Goal: Transaction & Acquisition: Purchase product/service

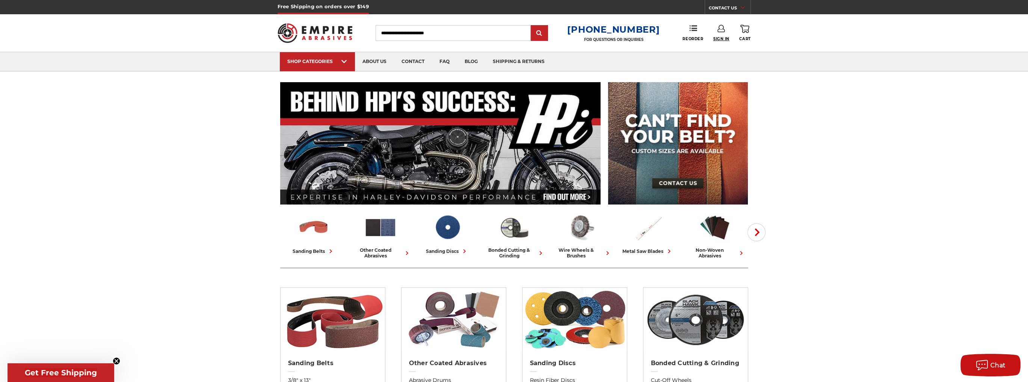
type input "**********"
click at [720, 37] on span "Sign In" at bounding box center [721, 38] width 16 height 5
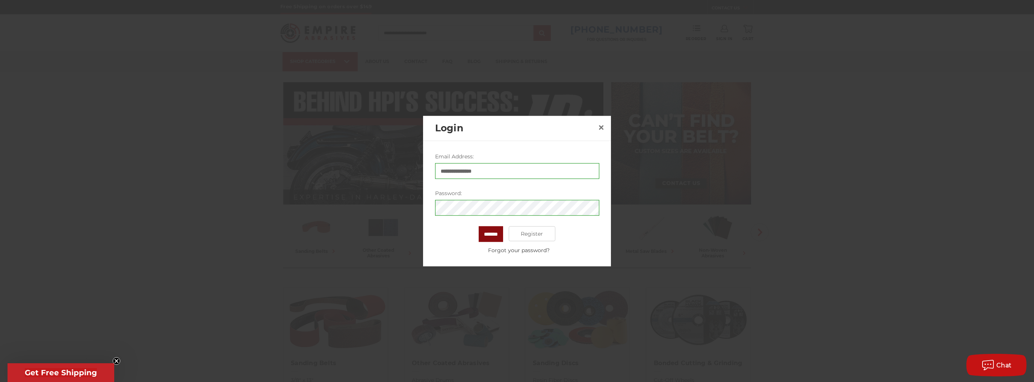
click at [494, 237] on input "*******" at bounding box center [490, 234] width 24 height 16
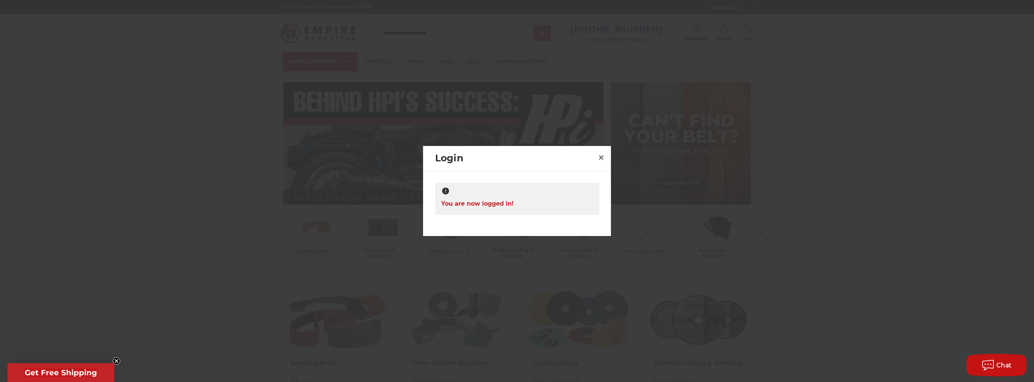
click at [850, 261] on div at bounding box center [517, 191] width 1034 height 382
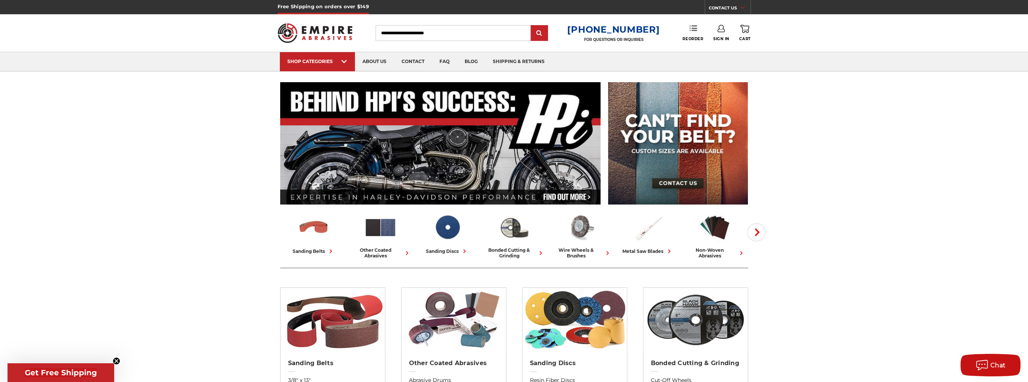
click at [699, 35] on link "Reorder" at bounding box center [692, 33] width 21 height 16
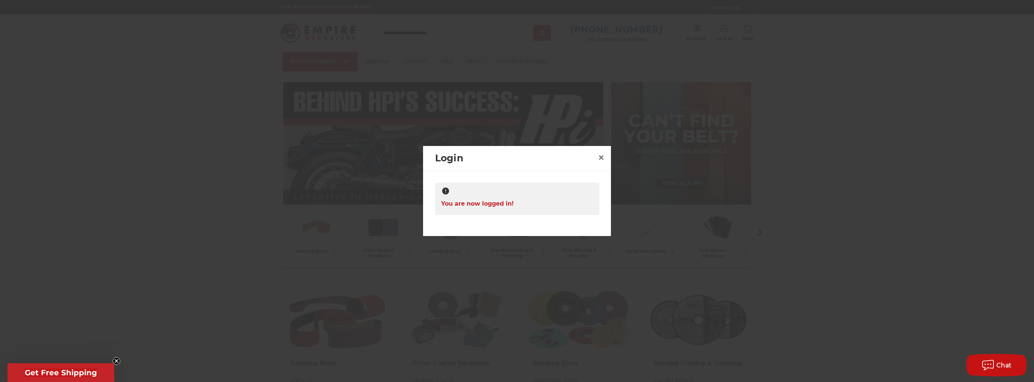
click at [575, 205] on div "You are now logged in!" at bounding box center [517, 199] width 164 height 32
click at [602, 157] on span "×" at bounding box center [601, 157] width 7 height 15
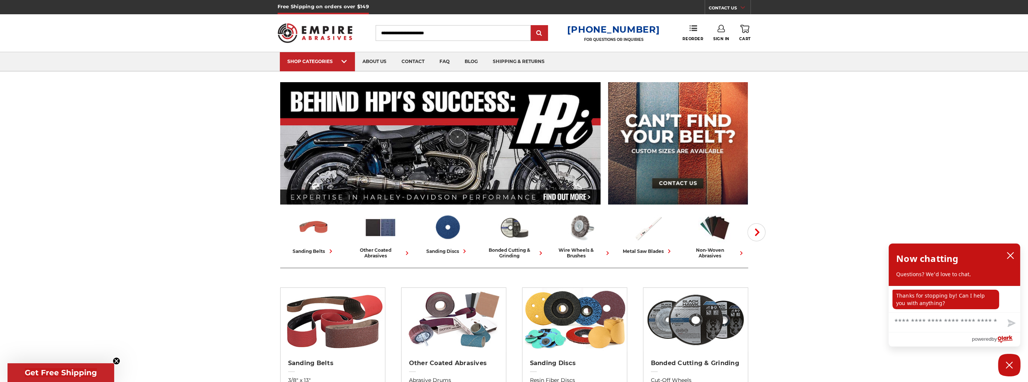
click at [720, 23] on div "Toggle menu Menu Search 1-800-816-3824 FOR QUESTIONS OR INQUIRIES Phone Reorder…" at bounding box center [514, 33] width 473 height 38
click at [720, 31] on icon at bounding box center [721, 29] width 8 height 8
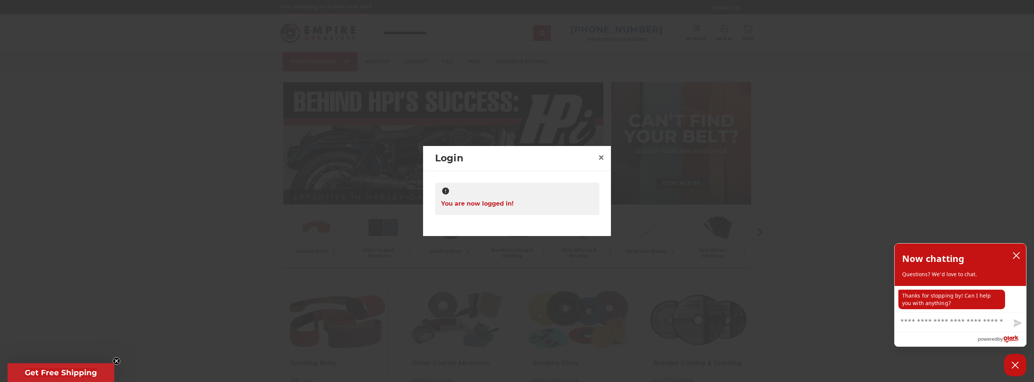
click at [562, 200] on div "You are now logged in!" at bounding box center [517, 199] width 164 height 32
click at [1016, 254] on icon "close chatbox" at bounding box center [1016, 256] width 8 height 8
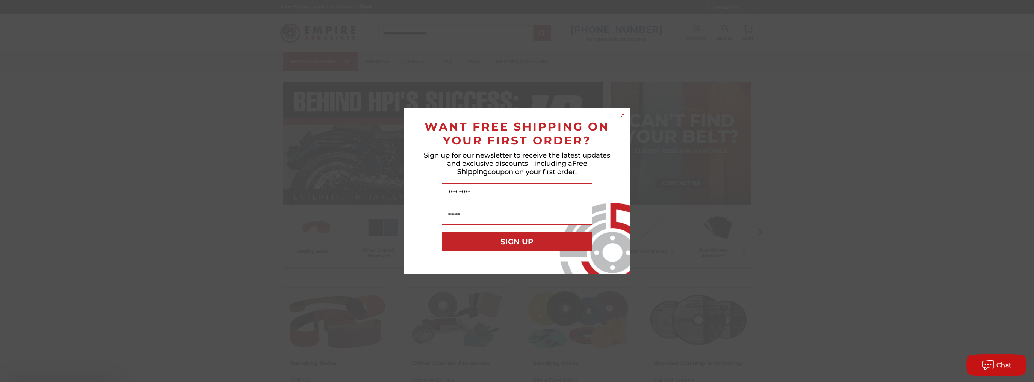
click at [752, 65] on div "Close dialog WANT FREE SHIPPING ON YOUR FIRST ORDER? Sign up for our newsletter…" at bounding box center [517, 191] width 1034 height 382
click at [625, 115] on circle "Close dialog" at bounding box center [622, 115] width 7 height 7
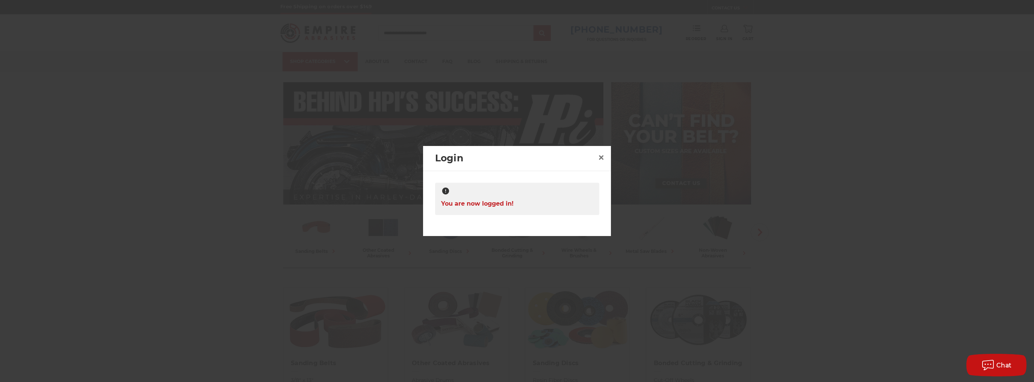
click at [524, 199] on div "You are now logged in!" at bounding box center [517, 199] width 164 height 32
click at [599, 156] on span "×" at bounding box center [601, 157] width 7 height 15
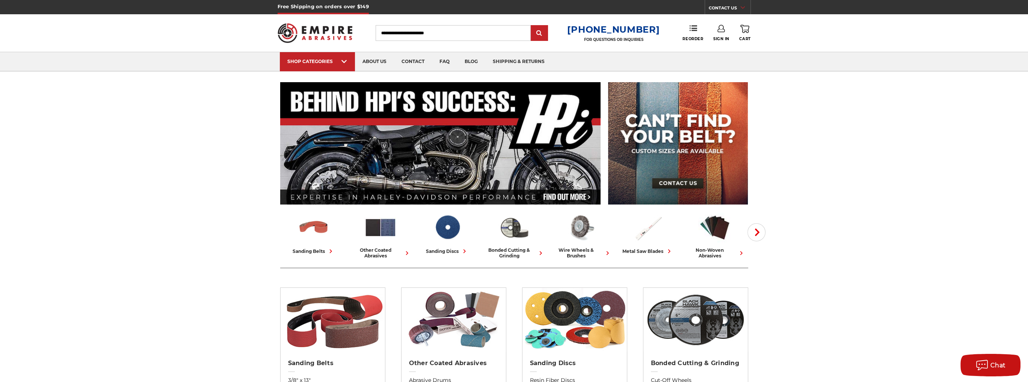
click at [735, 6] on link "CONTACT US" at bounding box center [730, 9] width 42 height 11
click at [714, 35] on link "Account" at bounding box center [718, 33] width 21 height 17
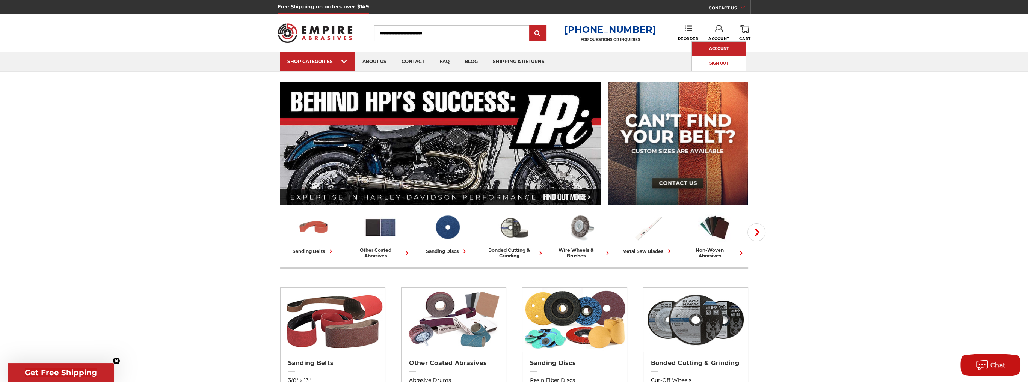
click at [712, 50] on link "Account" at bounding box center [719, 49] width 54 height 14
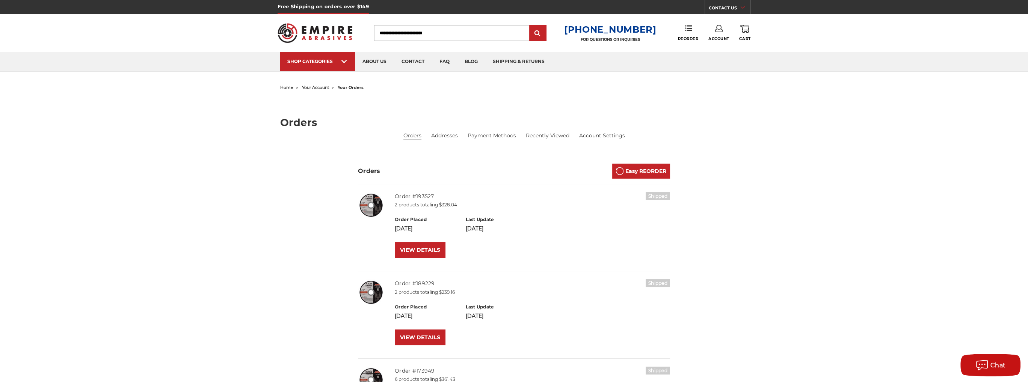
click at [409, 132] on li "Orders" at bounding box center [412, 136] width 18 height 8
click at [461, 147] on div "home your account your orders Orders Orders Addresses Payment Methods Recently …" at bounding box center [514, 289] width 531 height 415
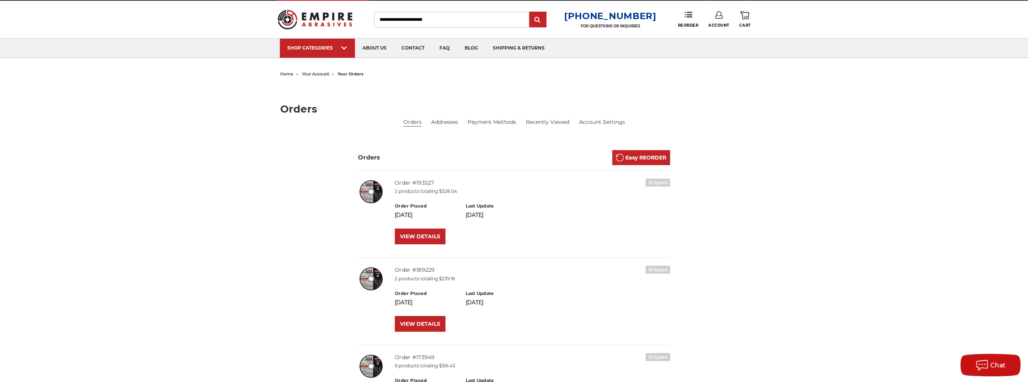
scroll to position [113, 0]
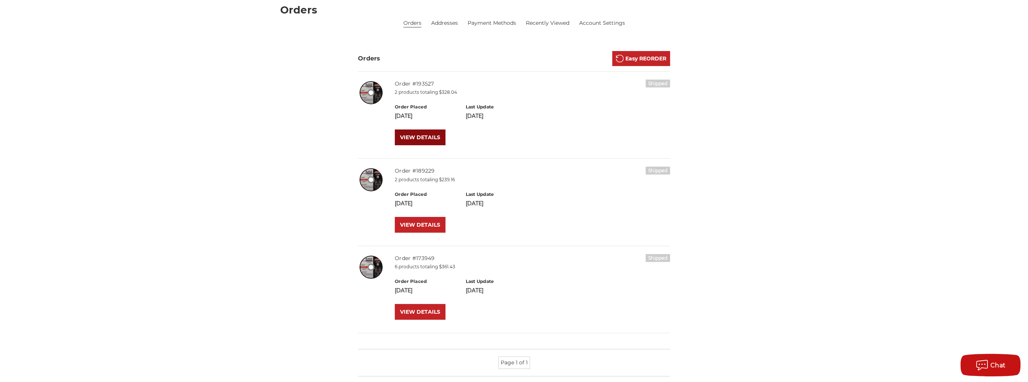
click at [425, 145] on link "VIEW DETAILS" at bounding box center [420, 138] width 51 height 16
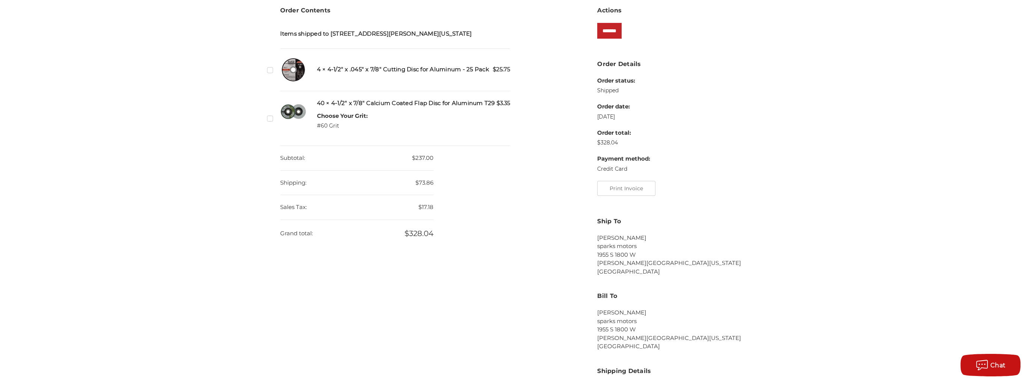
scroll to position [113, 0]
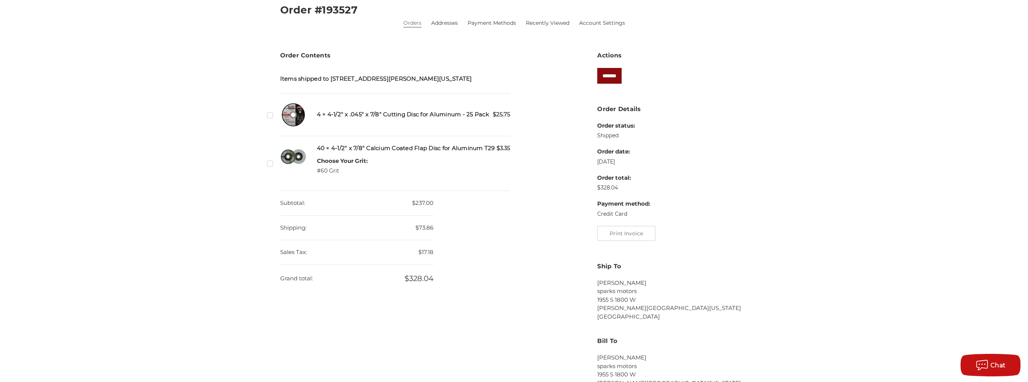
click at [610, 72] on input "*******" at bounding box center [609, 76] width 24 height 16
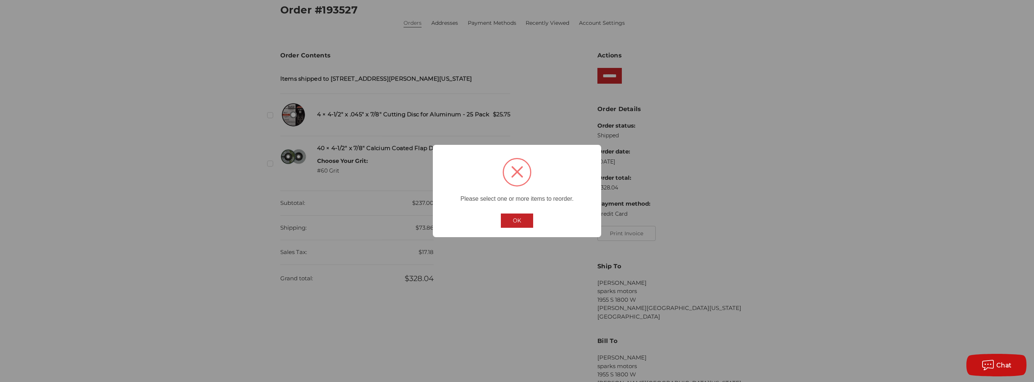
click at [427, 207] on div "× Please select one or more items to reorder. OK No Cancel" at bounding box center [517, 191] width 1034 height 382
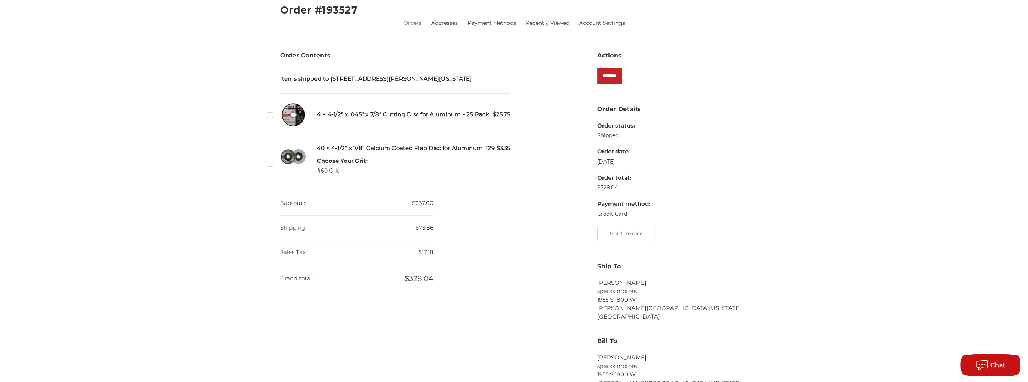
click at [269, 113] on label "Checkbox 526127 label" at bounding box center [271, 115] width 8 height 8
click at [269, 160] on label "Checkbox 526128 label" at bounding box center [271, 164] width 8 height 8
click at [615, 78] on input "*******" at bounding box center [609, 76] width 24 height 16
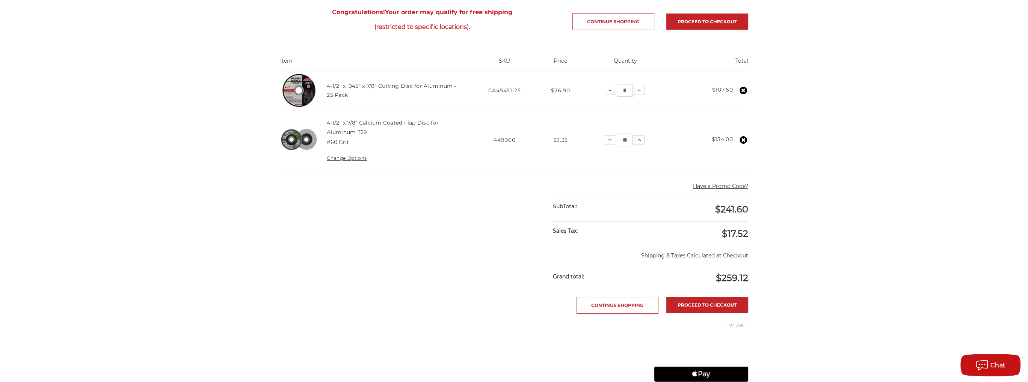
scroll to position [188, 0]
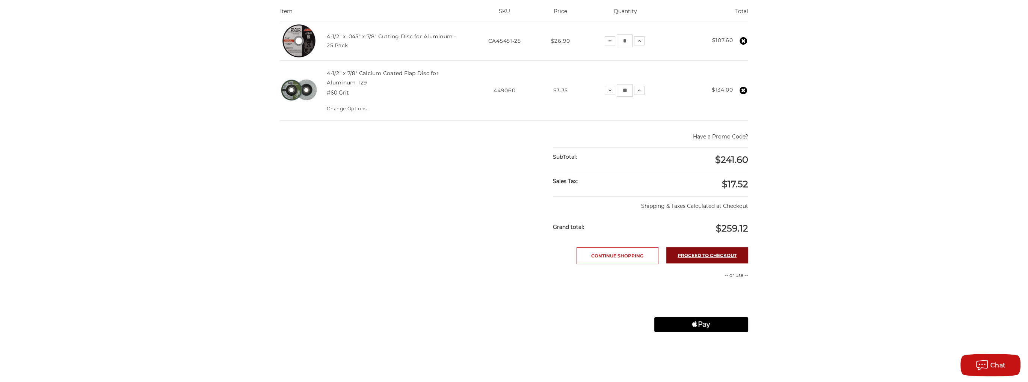
click at [726, 256] on link "Proceed to checkout" at bounding box center [707, 256] width 82 height 16
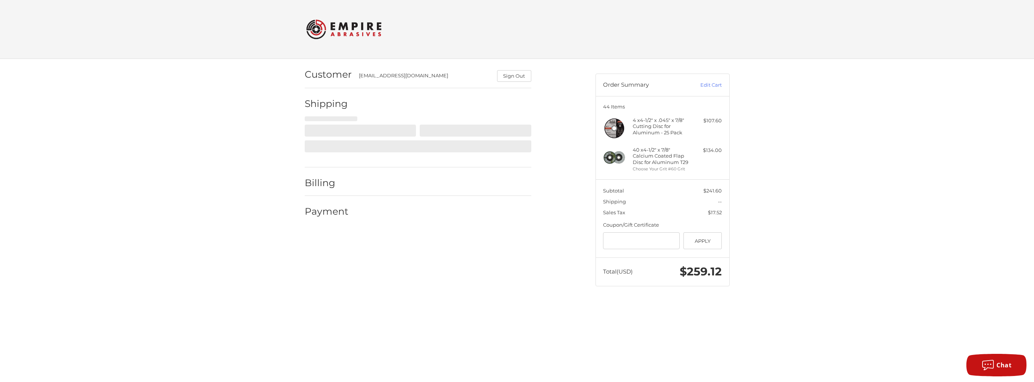
select select "**"
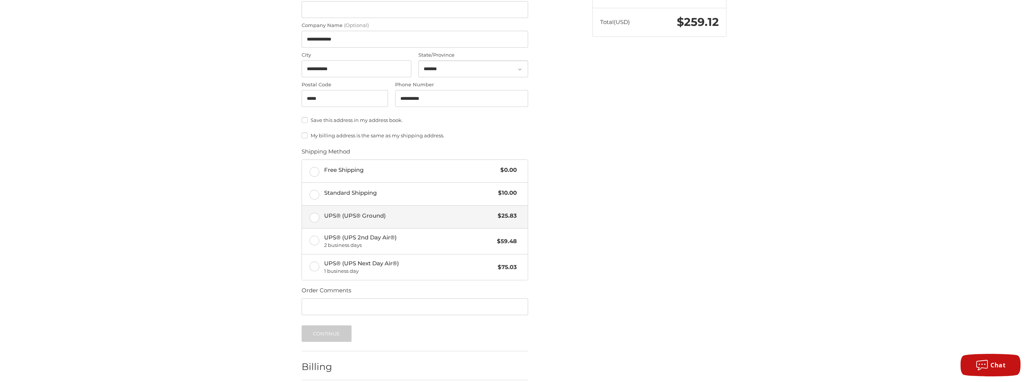
scroll to position [263, 0]
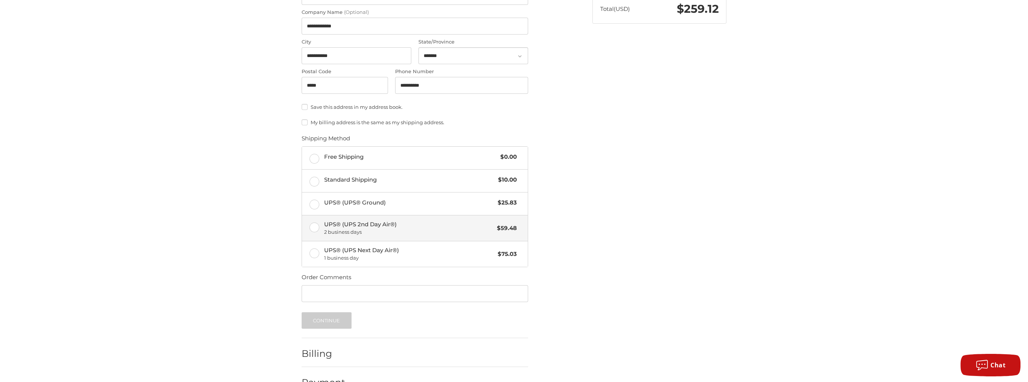
click at [445, 226] on span "UPS® (UPS 2nd Day Air®) 2 business days" at bounding box center [408, 228] width 169 height 16
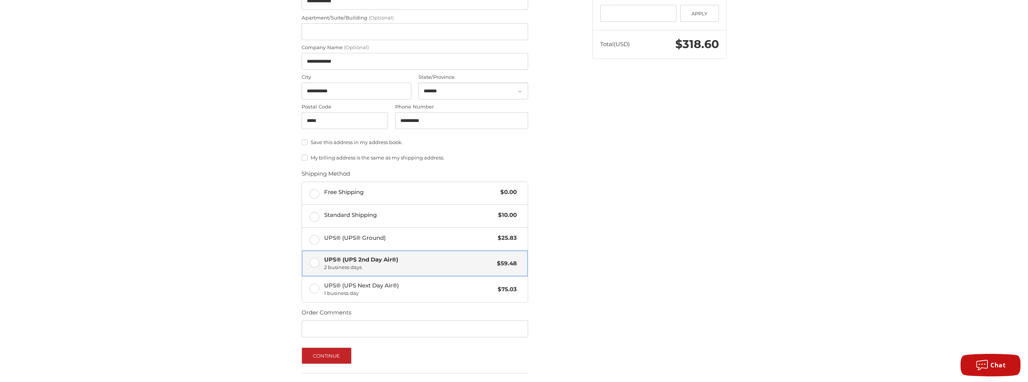
scroll to position [282, 0]
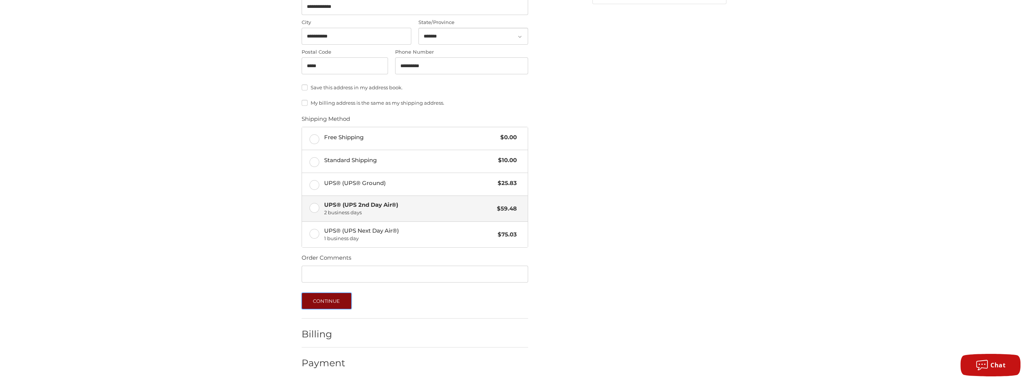
click at [318, 299] on button "Continue" at bounding box center [327, 301] width 50 height 17
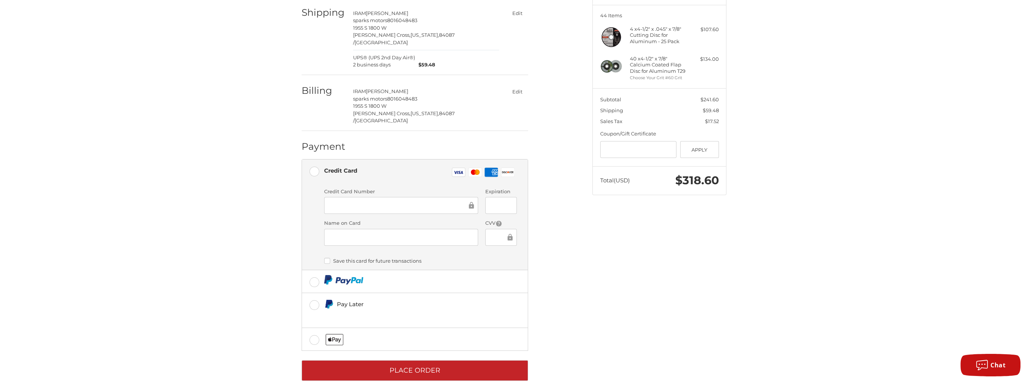
scroll to position [92, 0]
click at [601, 264] on div "Customer iram@sellerz.com Sign Out Shipping IRAM RODRIGUEZ sparks motors 801604…" at bounding box center [514, 182] width 451 height 430
click at [415, 229] on div at bounding box center [401, 237] width 154 height 17
click at [423, 230] on div "Name on Card" at bounding box center [400, 232] width 161 height 27
click at [426, 229] on div at bounding box center [401, 237] width 154 height 17
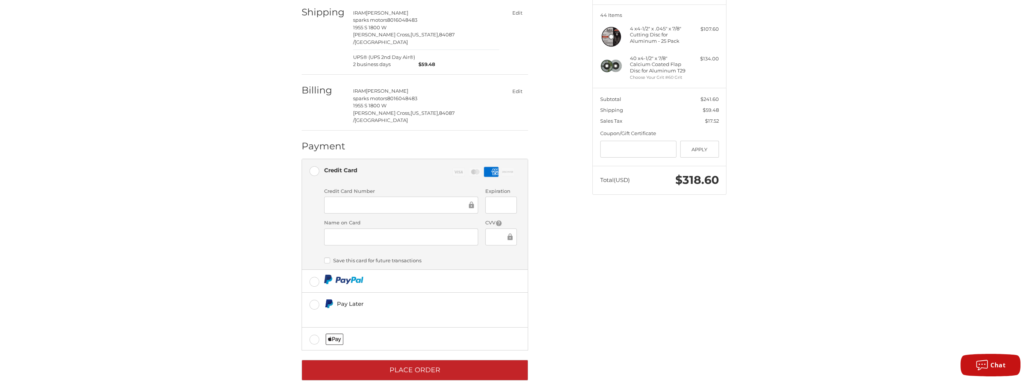
click at [701, 289] on div "Customer iram@sellerz.com Sign Out Shipping IRAM RODRIGUEZ sparks motors 801604…" at bounding box center [514, 182] width 451 height 430
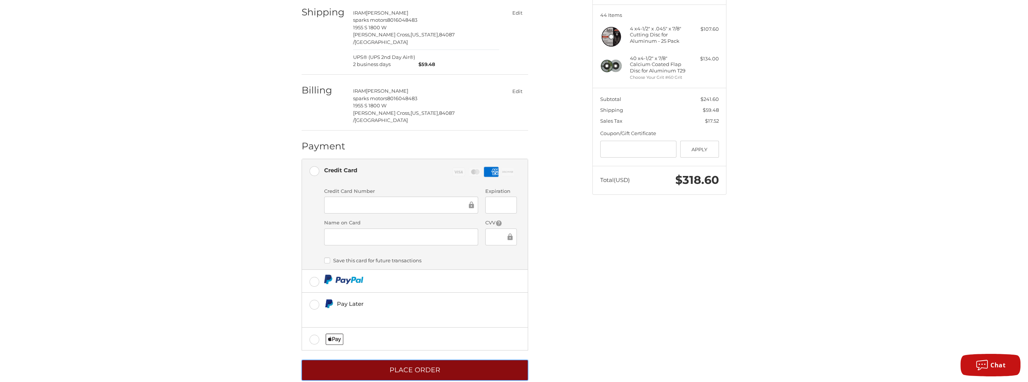
click at [457, 360] on button "Place Order" at bounding box center [415, 370] width 226 height 21
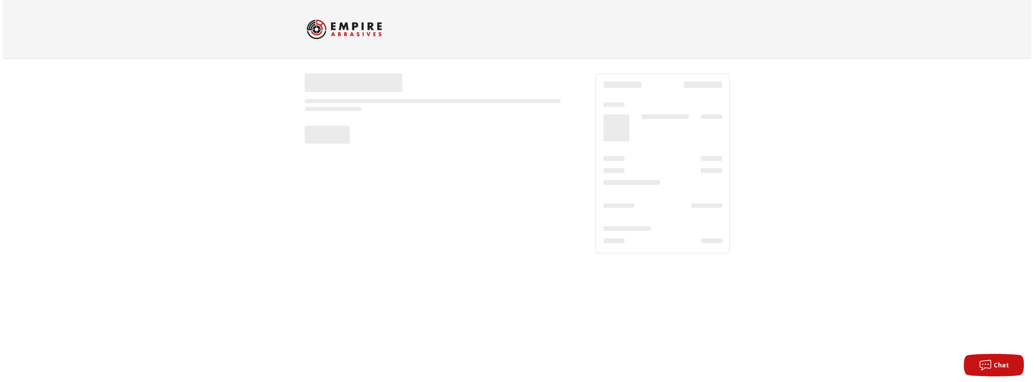
scroll to position [0, 0]
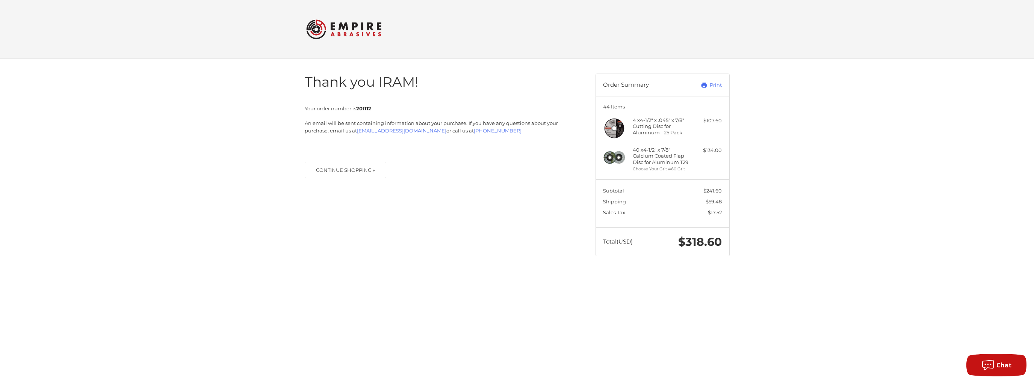
click at [914, 79] on div "Thank you IRAM! Your order number is 201112 An email will be sent containing in…" at bounding box center [517, 165] width 1034 height 212
